Goal: Transaction & Acquisition: Purchase product/service

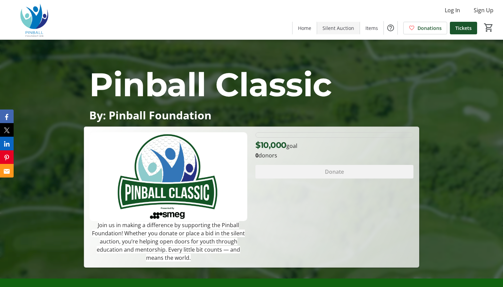
scroll to position [9, 0]
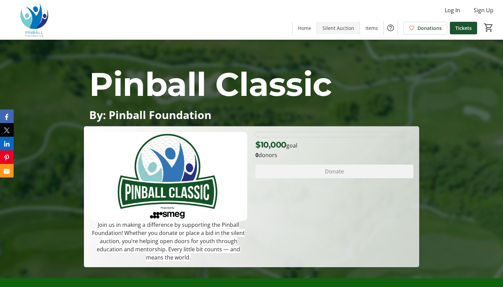
click at [334, 29] on span "Silent Auction" at bounding box center [338, 28] width 32 height 7
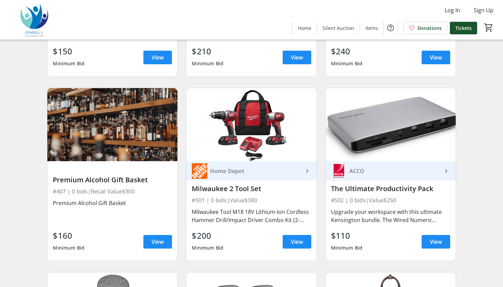
scroll to position [1923, 0]
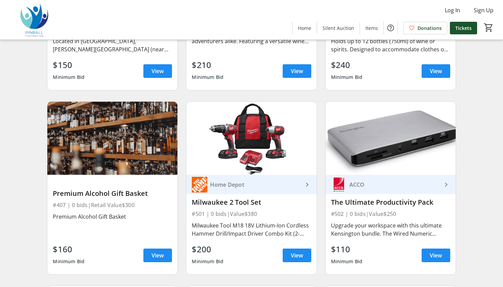
click at [126, 175] on div at bounding box center [112, 180] width 119 height 10
click at [124, 179] on div "Premium Alcohol Gift Basket #407 | 0 bids | Retail Value $300 Premium Alcohol G…" at bounding box center [112, 225] width 130 height 100
click at [153, 251] on span "View" at bounding box center [157, 255] width 12 height 8
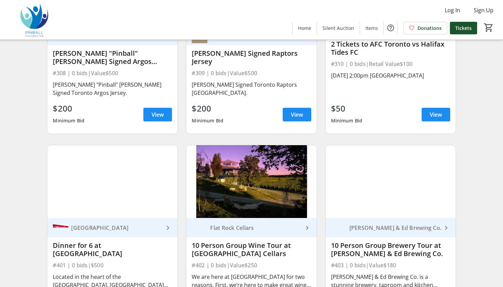
scroll to position [1549, 0]
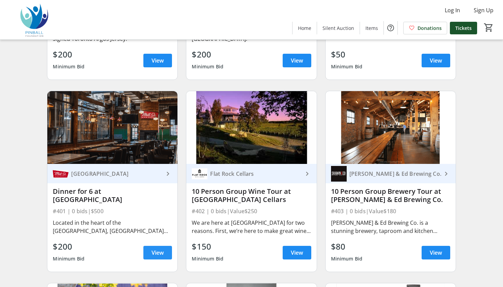
click at [161, 245] on span at bounding box center [157, 253] width 29 height 16
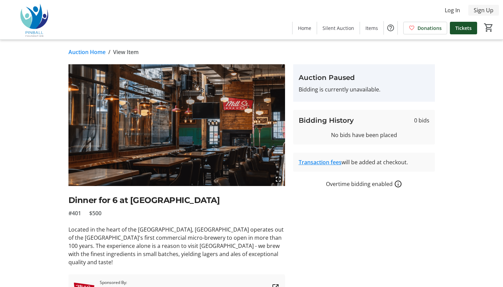
click at [483, 13] on span "Sign Up" at bounding box center [483, 10] width 20 height 8
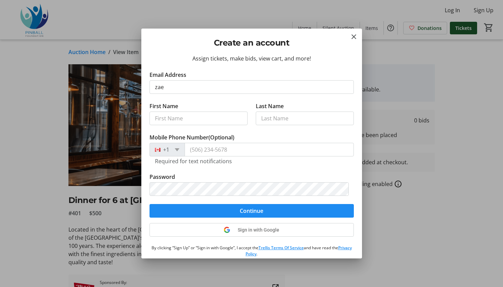
type input "[EMAIL_ADDRESS][DOMAIN_NAME]"
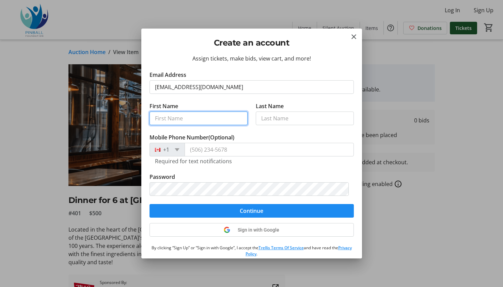
type input "Zael"
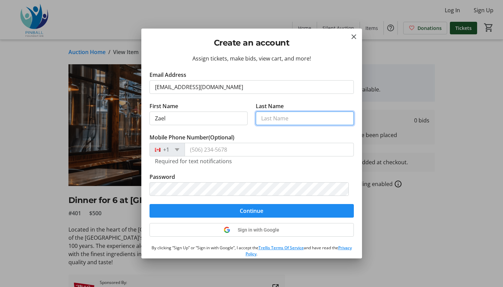
type input "[PERSON_NAME]"
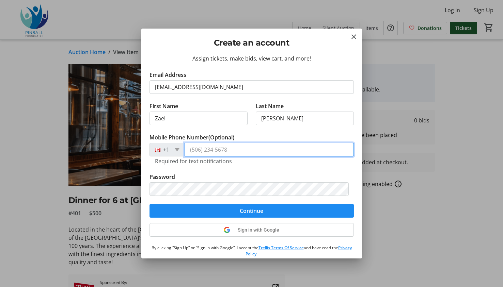
type input "[PHONE_NUMBER]"
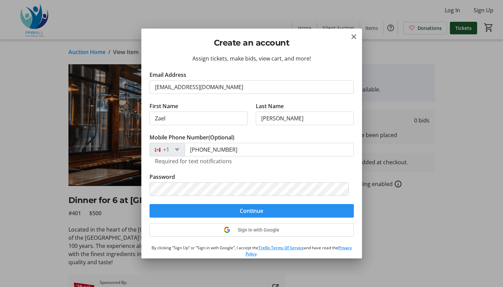
click at [242, 213] on span "Continue" at bounding box center [251, 211] width 23 height 8
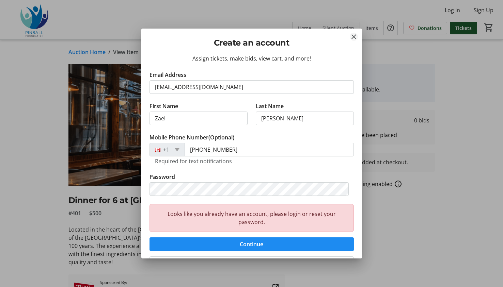
click at [354, 34] on mat-icon "Close" at bounding box center [353, 37] width 8 height 8
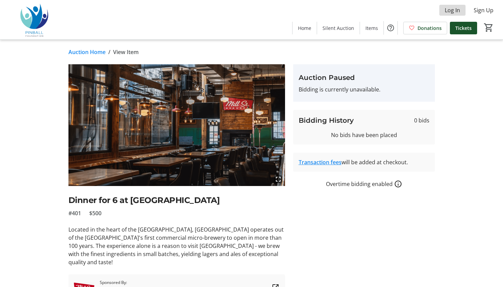
click at [451, 12] on span "Log In" at bounding box center [451, 10] width 15 height 8
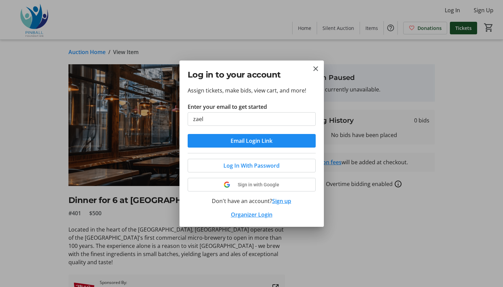
type input "[EMAIL_ADDRESS][DOMAIN_NAME]"
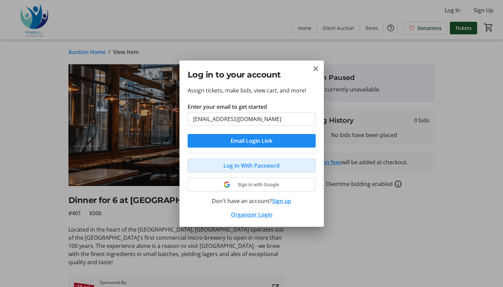
click at [275, 162] on span "Log In With Password" at bounding box center [251, 166] width 56 height 8
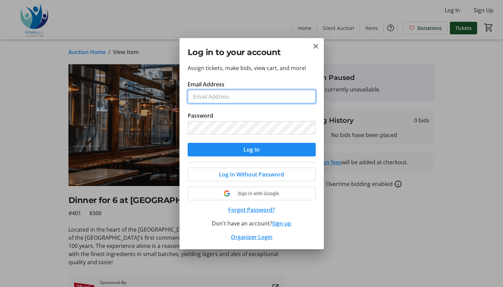
click at [253, 102] on input "Email Address" at bounding box center [252, 97] width 128 height 14
type input "[EMAIL_ADDRESS][DOMAIN_NAME]"
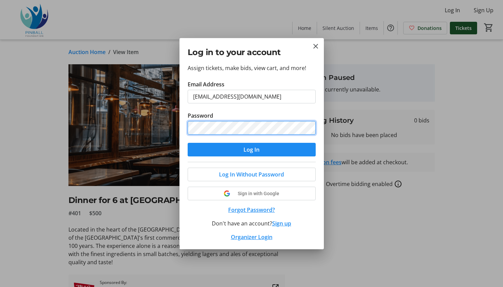
click at [188, 143] on button "Log In" at bounding box center [252, 150] width 128 height 14
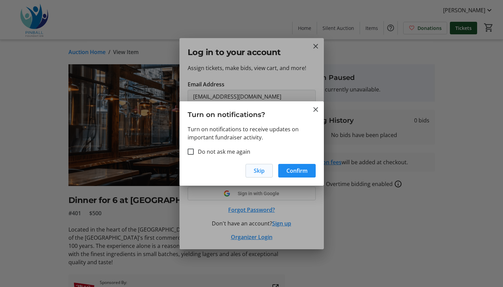
click at [261, 168] on span "Skip" at bounding box center [259, 171] width 11 height 8
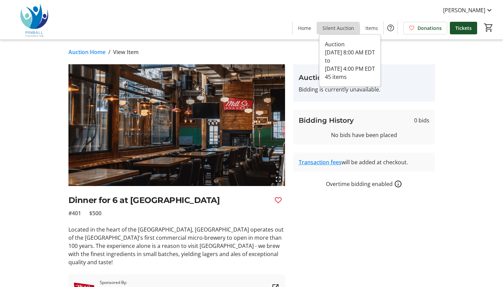
click at [340, 31] on span "Silent Auction" at bounding box center [338, 28] width 32 height 7
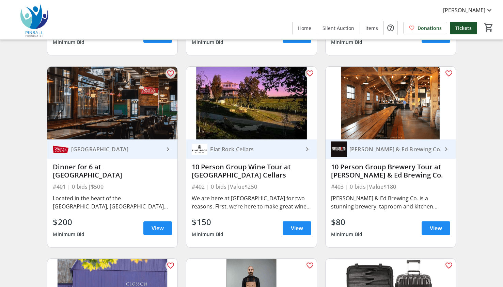
scroll to position [1587, 0]
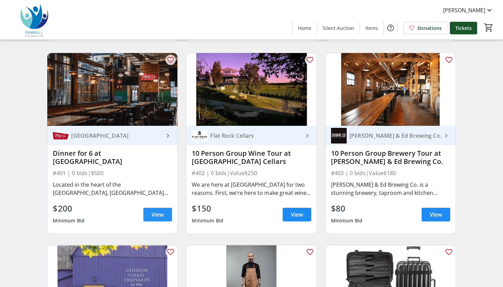
click at [148, 207] on span at bounding box center [157, 215] width 29 height 16
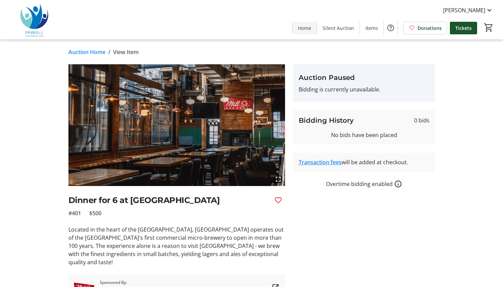
click at [305, 30] on span "Home" at bounding box center [304, 28] width 13 height 7
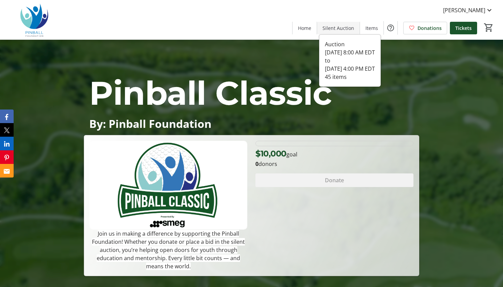
click at [342, 29] on span "Silent Auction" at bounding box center [338, 28] width 32 height 7
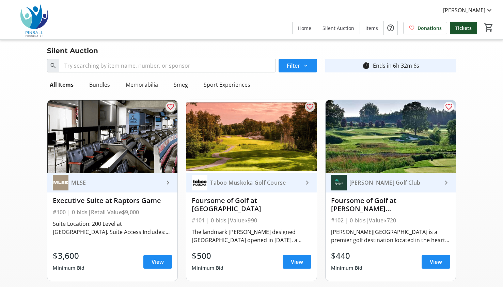
click at [131, 149] on img at bounding box center [112, 136] width 130 height 73
click at [129, 182] on div "MLSE" at bounding box center [115, 182] width 95 height 7
click at [151, 259] on span "View" at bounding box center [157, 262] width 12 height 8
